Goal: Communication & Community: Answer question/provide support

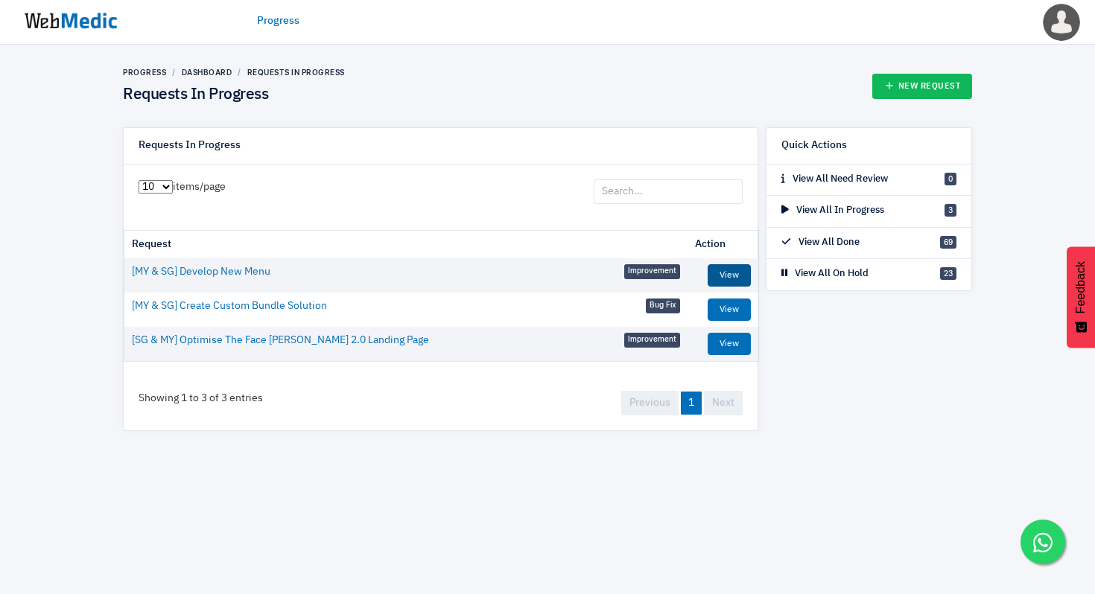
click at [745, 275] on link "View" at bounding box center [729, 275] width 43 height 22
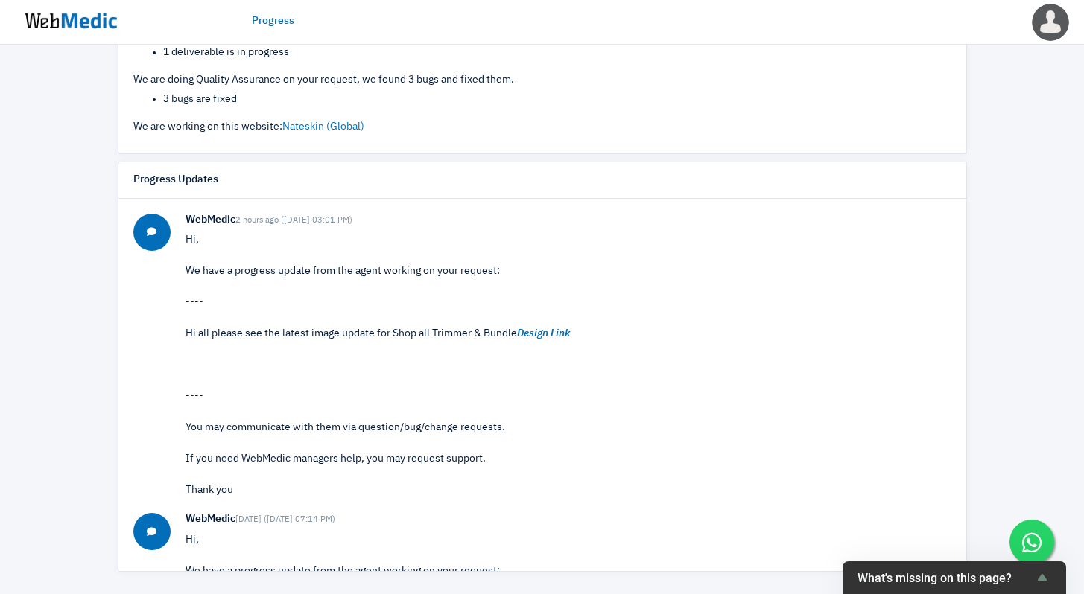
scroll to position [280, 0]
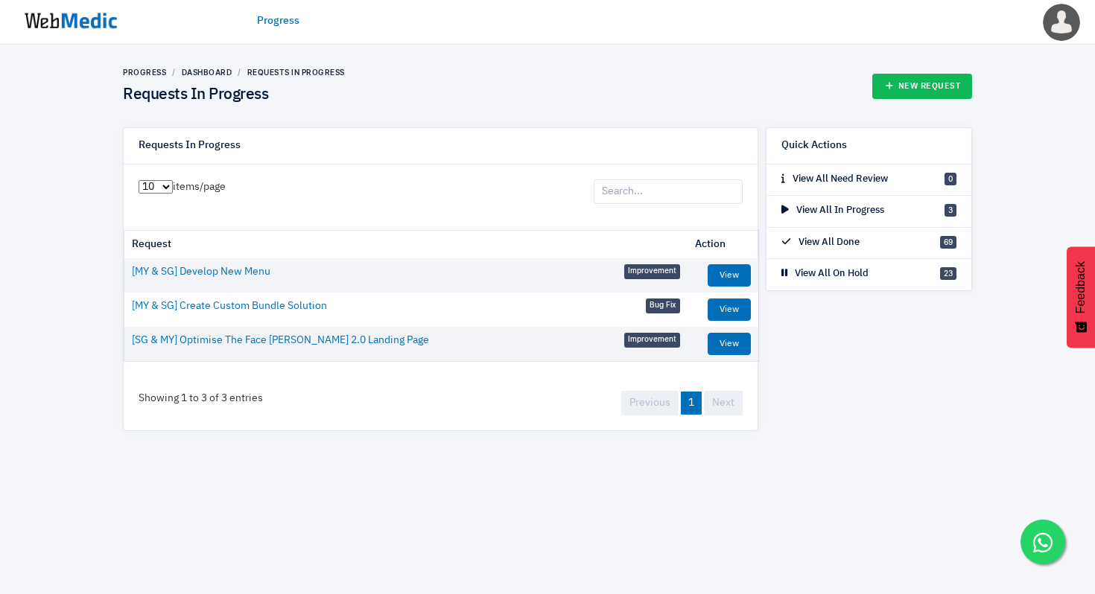
click at [96, 13] on img at bounding box center [71, 21] width 112 height 46
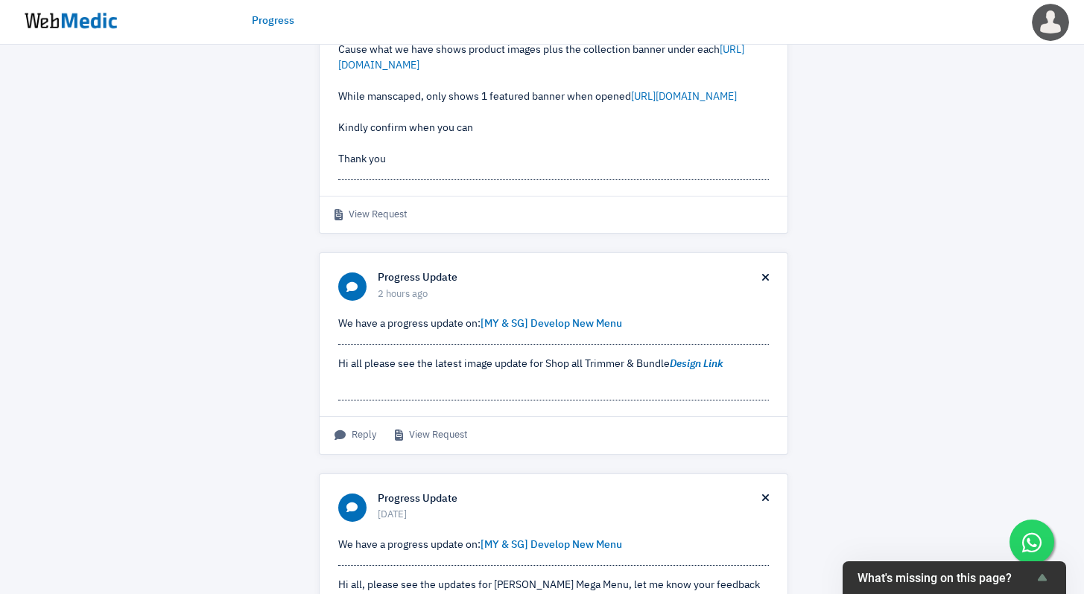
scroll to position [761, 0]
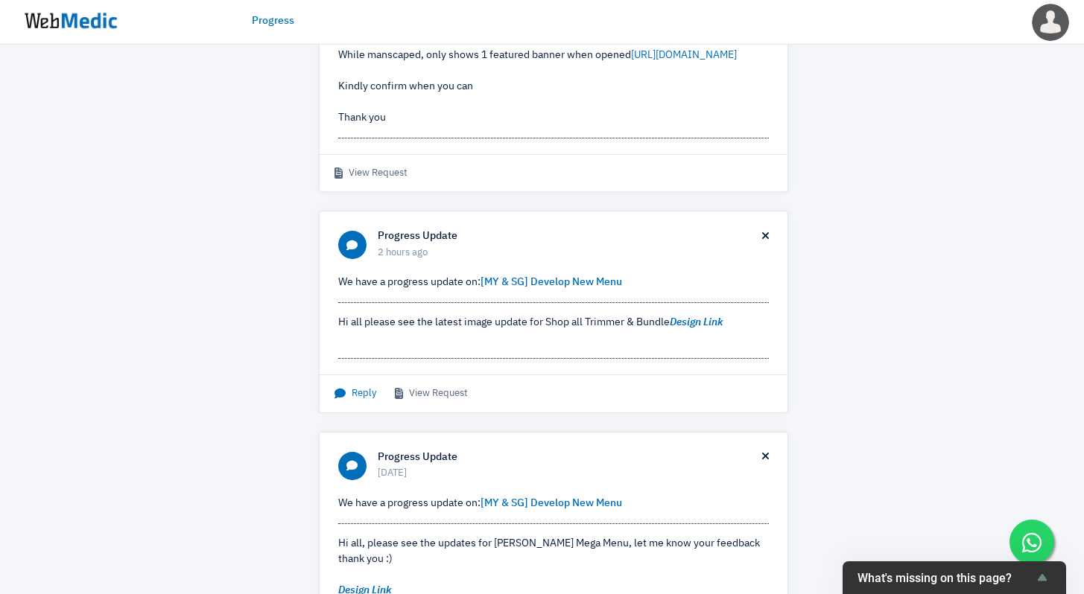
click at [358, 401] on span "Reply" at bounding box center [355, 394] width 42 height 15
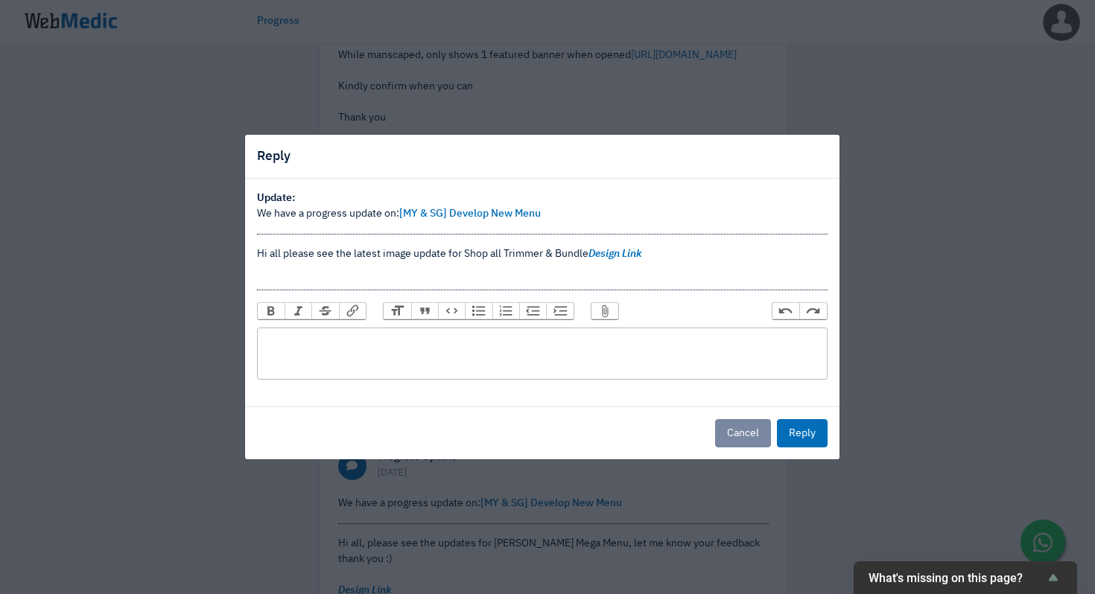
click at [440, 367] on trix-editor at bounding box center [542, 354] width 571 height 52
type trix-editor "<div>Design looks good, please proceed to development&nbsp;</div>"
click at [816, 426] on button "Reply" at bounding box center [802, 433] width 51 height 28
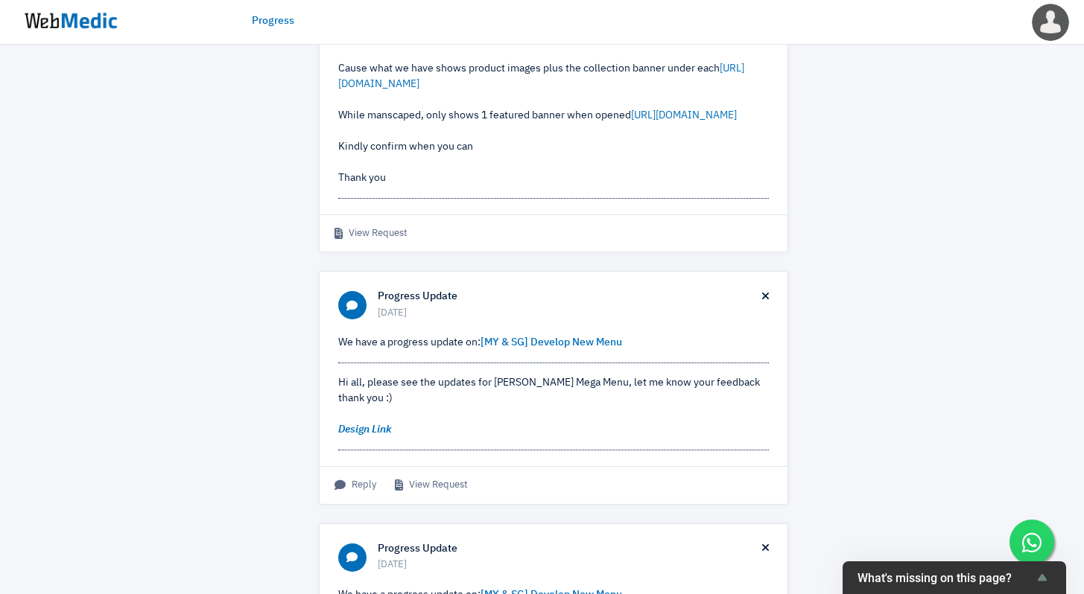
scroll to position [719, 0]
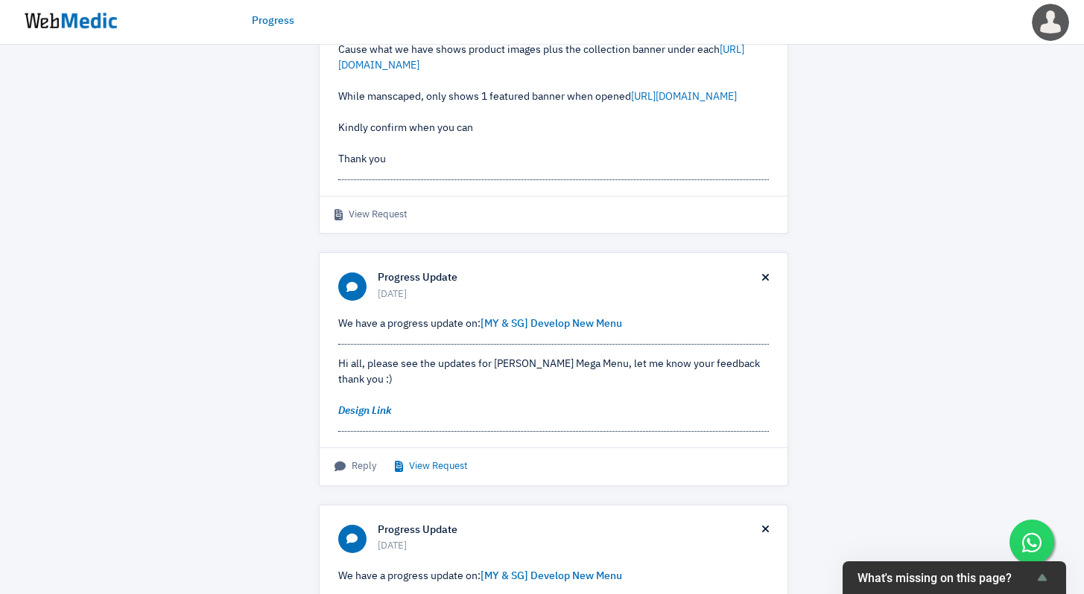
click at [457, 474] on link "View Request" at bounding box center [431, 467] width 73 height 15
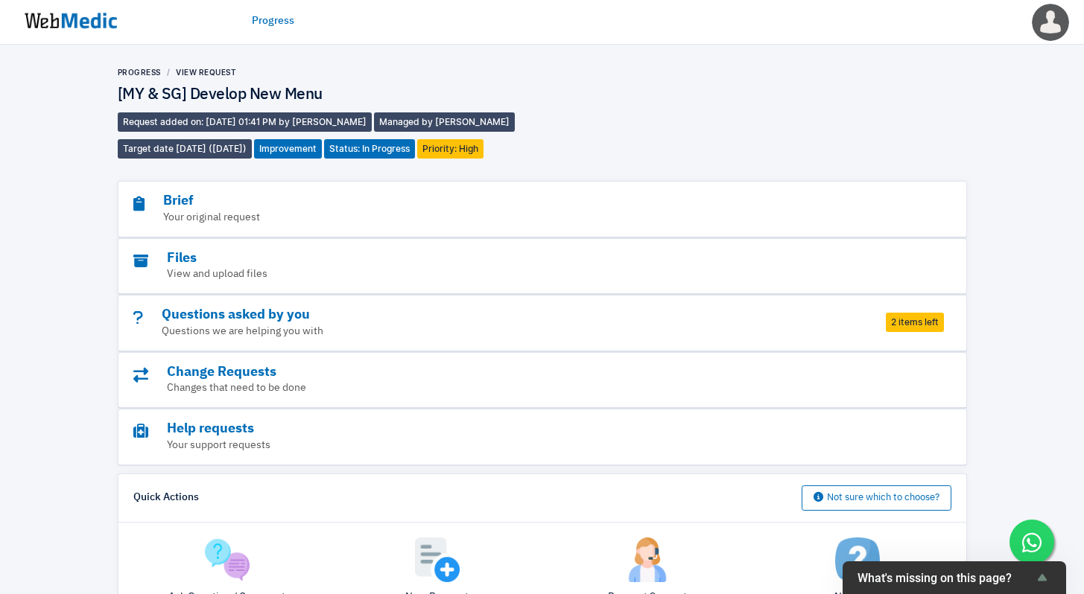
click at [904, 326] on span "2 items left" at bounding box center [915, 322] width 58 height 19
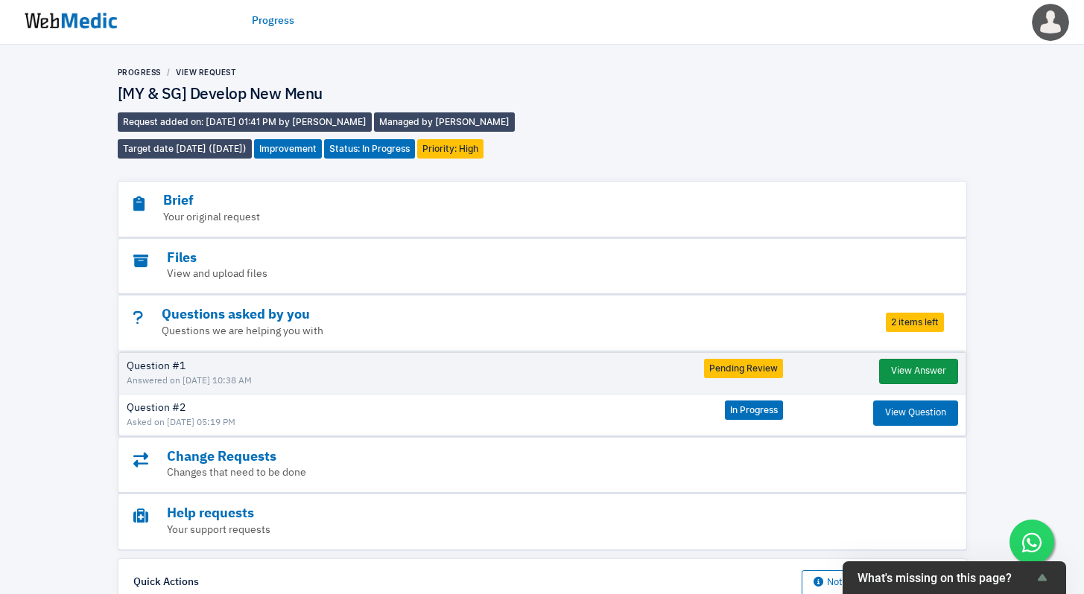
click at [915, 372] on button "View Answer" at bounding box center [918, 371] width 79 height 25
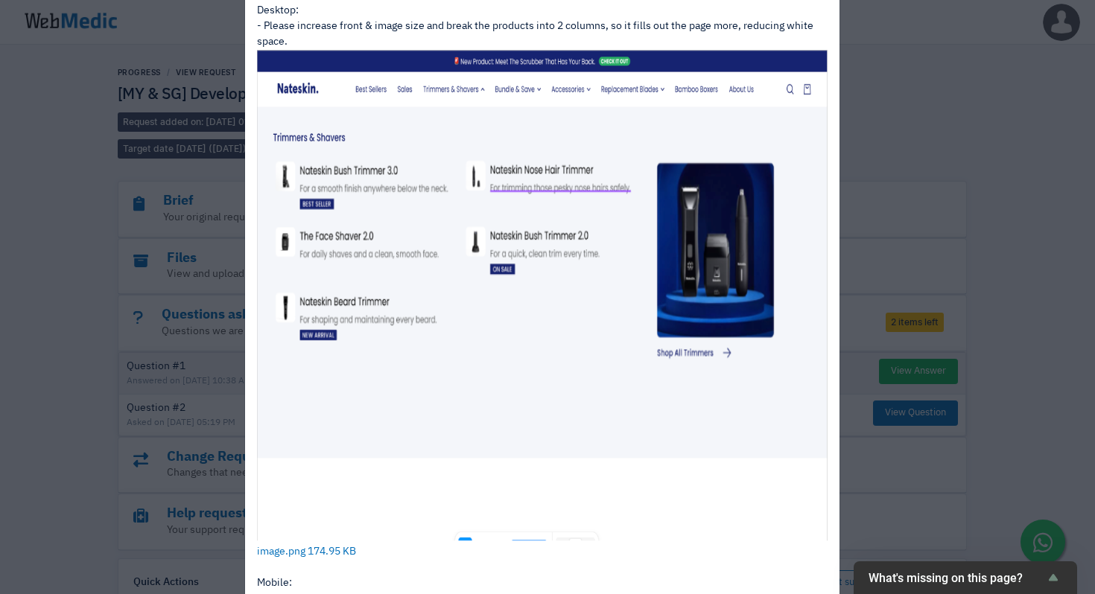
scroll to position [74, 0]
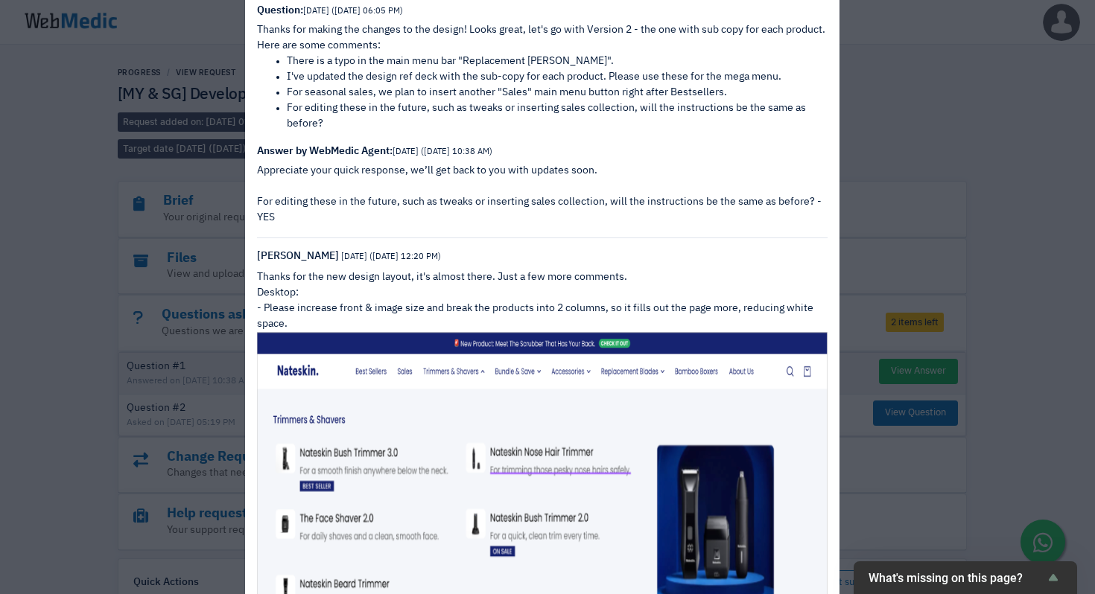
click at [924, 373] on div "View Answer Question: 7 days ago (8/10/2025 06:05 PM) Thanks for making the cha…" at bounding box center [547, 297] width 1095 height 594
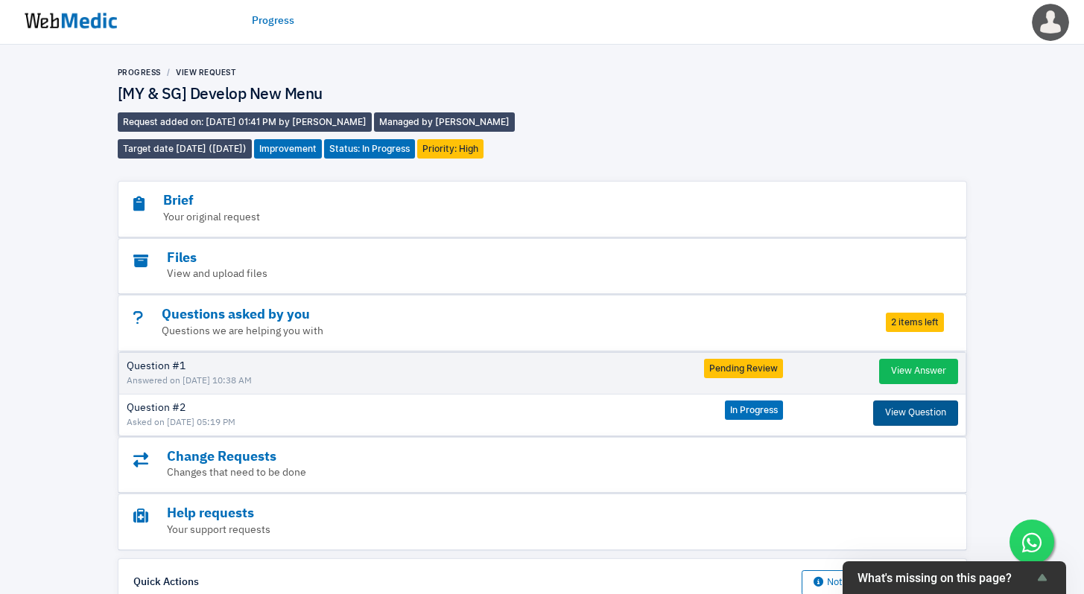
click at [905, 417] on button "View Question" at bounding box center [915, 413] width 85 height 25
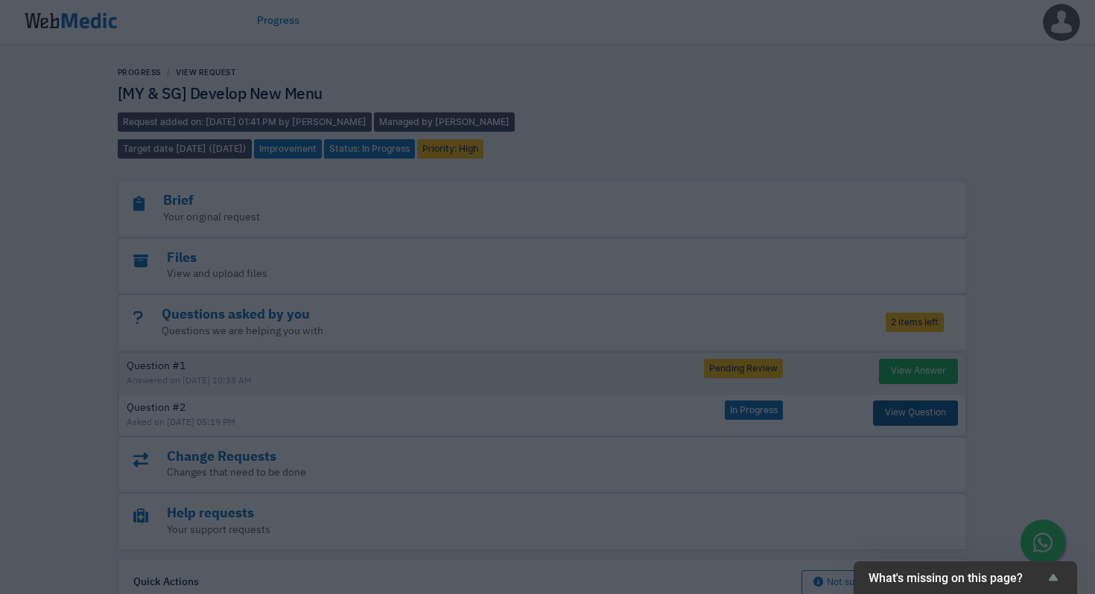
scroll to position [0, 0]
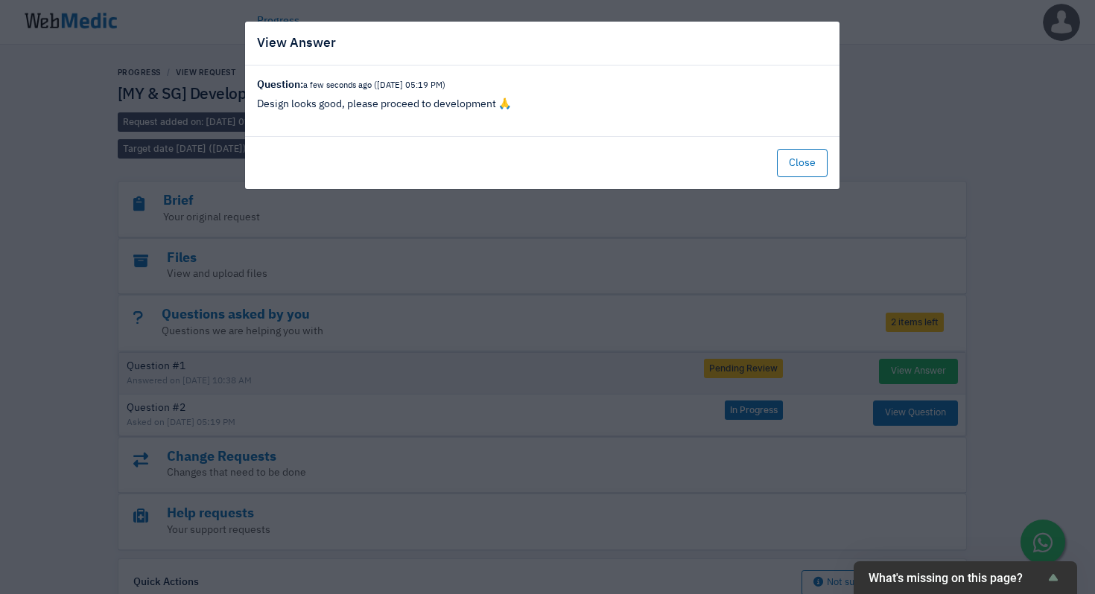
click at [924, 369] on div "View Answer Question: a few seconds ago (15/10/2025 05:19 PM) Design looks good…" at bounding box center [547, 297] width 1095 height 594
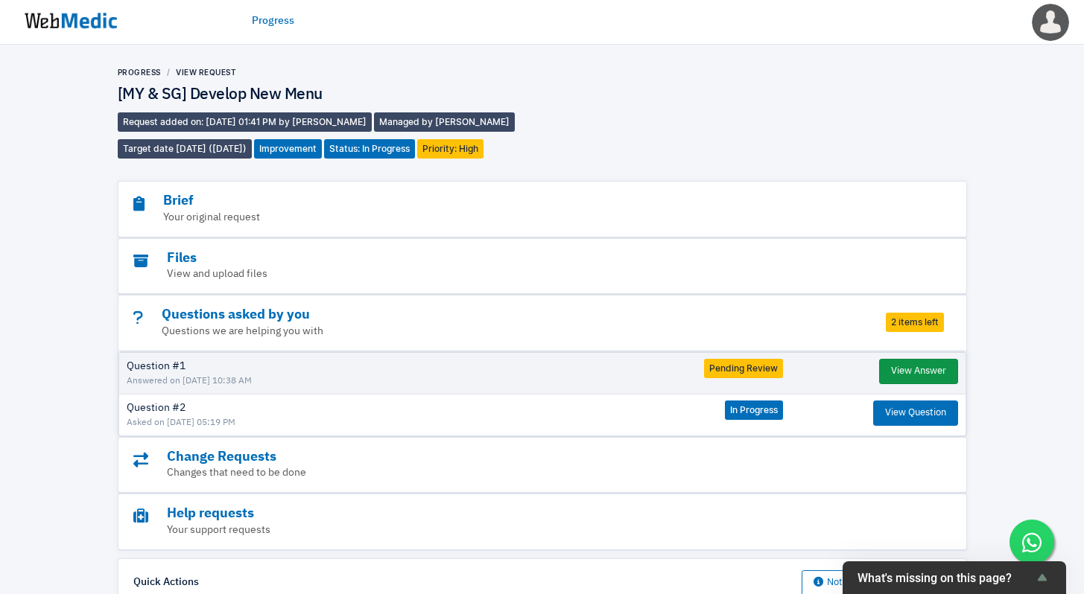
click at [904, 370] on button "View Answer" at bounding box center [918, 371] width 79 height 25
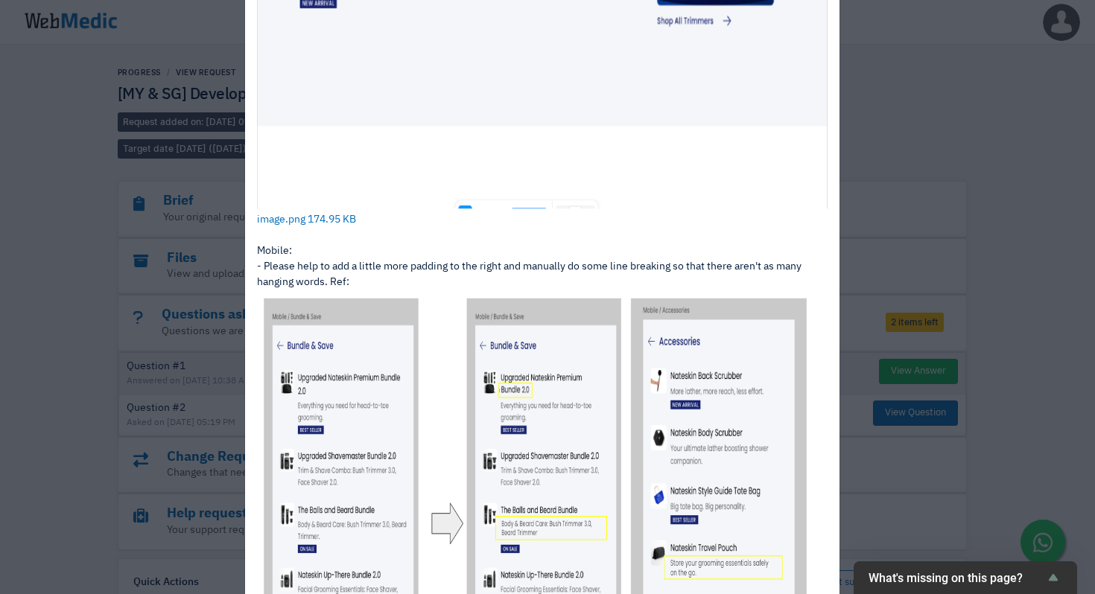
scroll to position [887, 0]
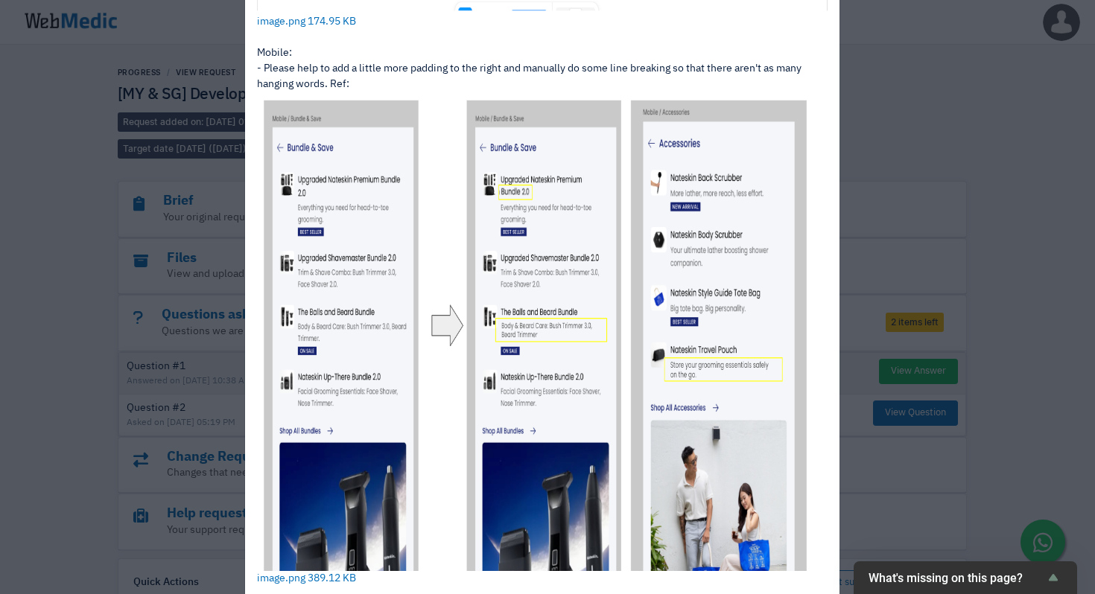
click at [872, 413] on div "View Answer Question: 7 days ago (8/10/2025 06:05 PM) Thanks for making the cha…" at bounding box center [547, 297] width 1095 height 594
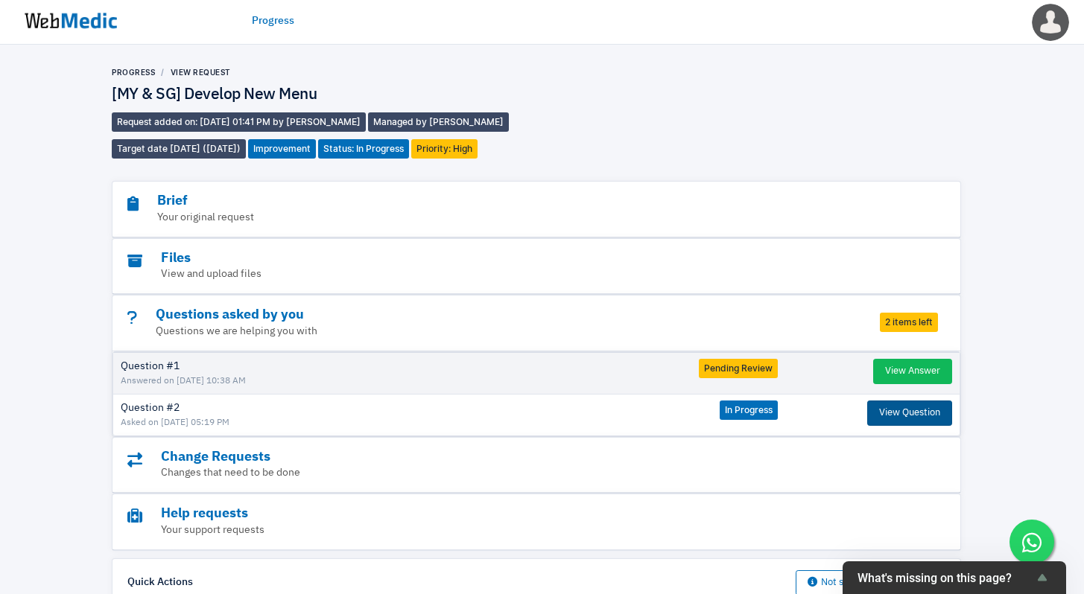
click at [890, 410] on button "View Question" at bounding box center [909, 413] width 85 height 25
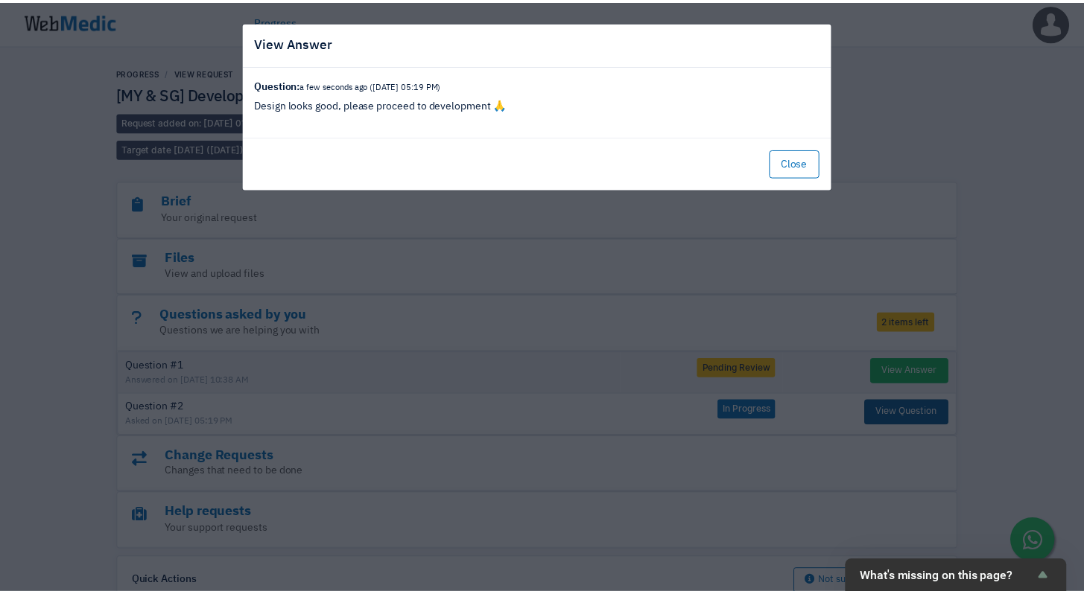
scroll to position [0, 0]
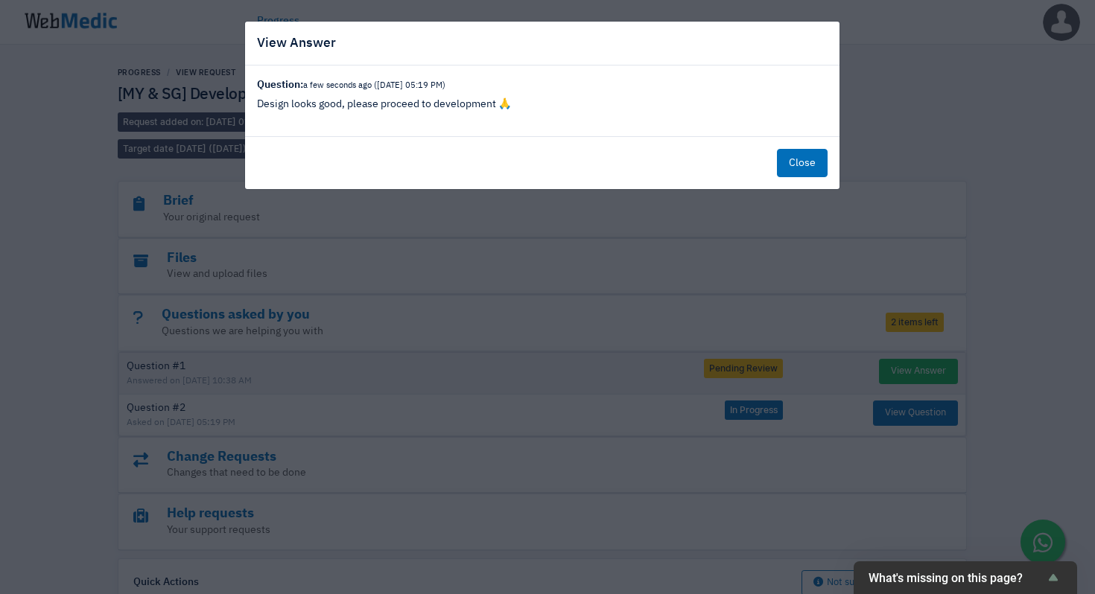
click at [808, 159] on button "Close" at bounding box center [802, 163] width 51 height 28
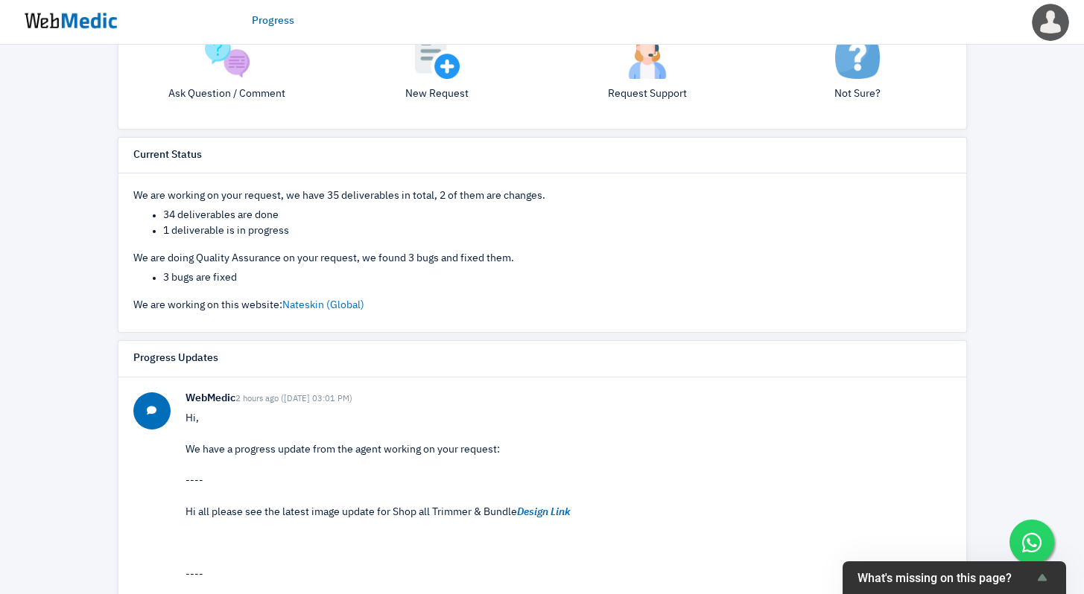
scroll to position [668, 0]
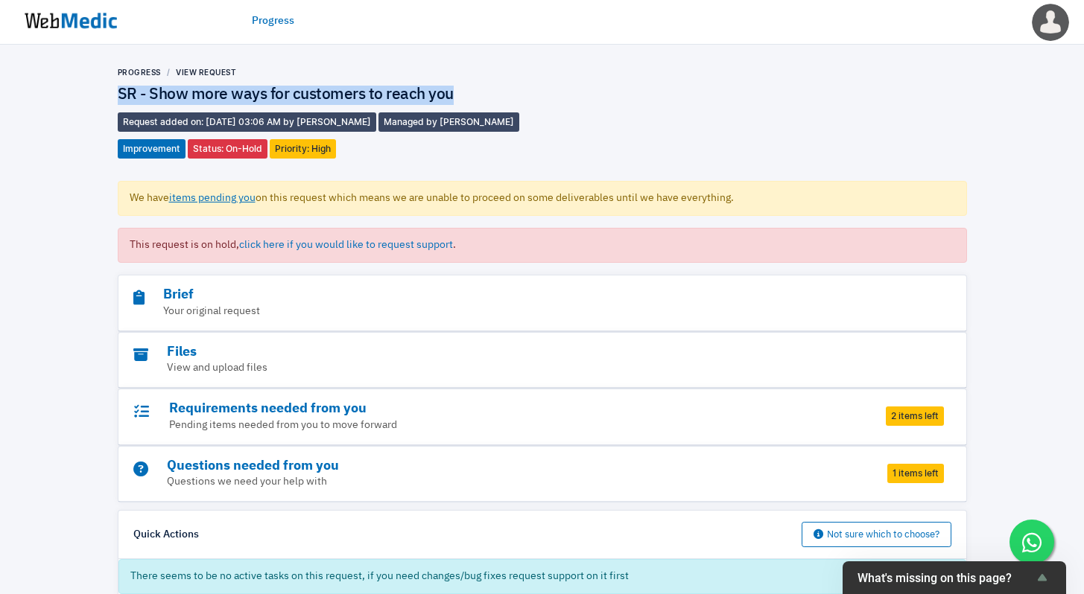
drag, startPoint x: 467, startPoint y: 89, endPoint x: 112, endPoint y: 95, distance: 355.4
copy h4 "SR - Show more ways for customers to reach you"
